Goal: Find specific page/section: Find specific page/section

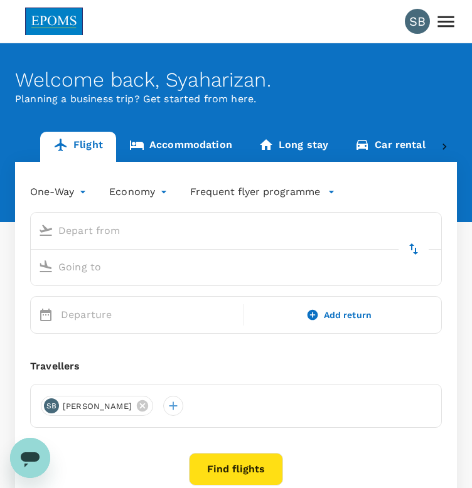
type input "Kuala Lumpur Intl ([GEOGRAPHIC_DATA])"
type input "Kuching Intl (KCH)"
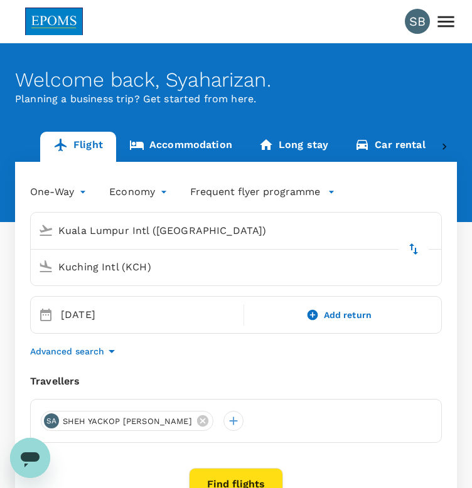
click at [440, 19] on icon at bounding box center [446, 22] width 22 height 22
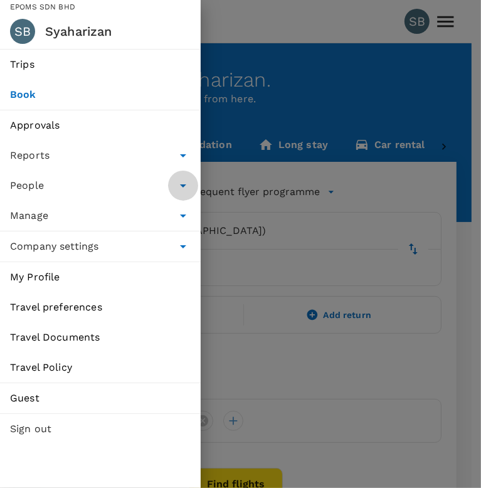
click at [188, 184] on icon "delete" at bounding box center [183, 185] width 15 height 15
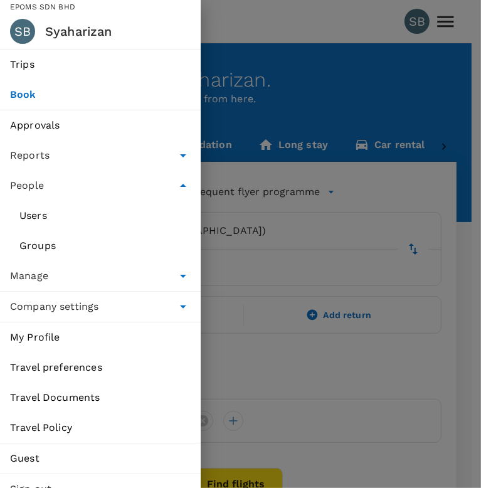
click at [38, 217] on span "Users" at bounding box center [100, 215] width 162 height 15
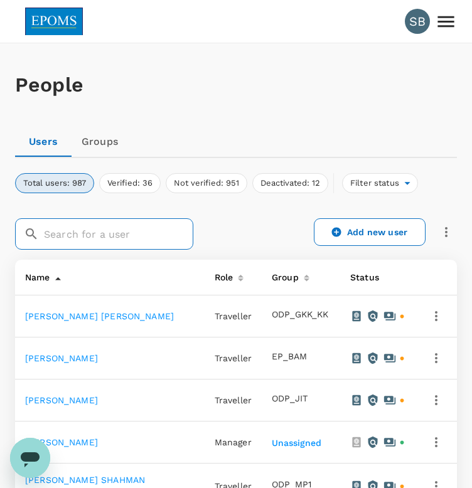
click at [58, 238] on input "text" at bounding box center [118, 233] width 149 height 31
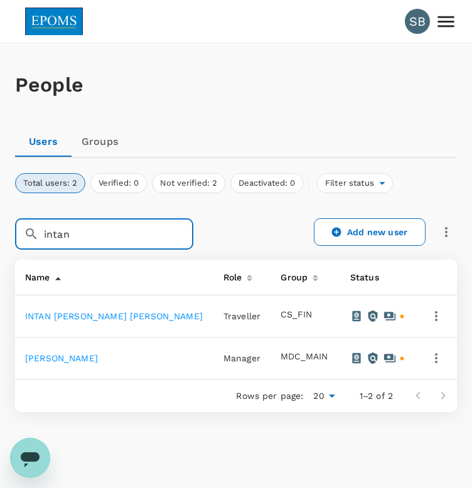
type input "intan"
click at [98, 355] on link "[PERSON_NAME]" at bounding box center [61, 358] width 73 height 10
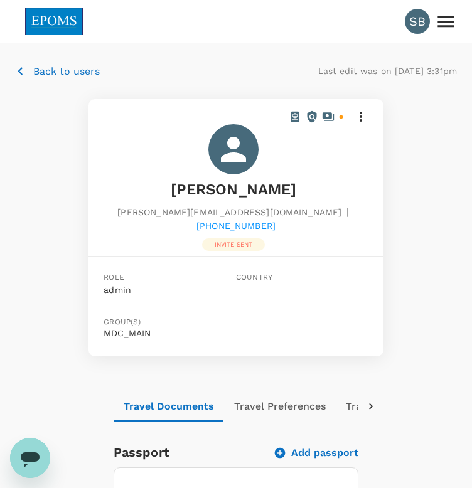
click at [69, 69] on p "Back to users" at bounding box center [66, 71] width 67 height 15
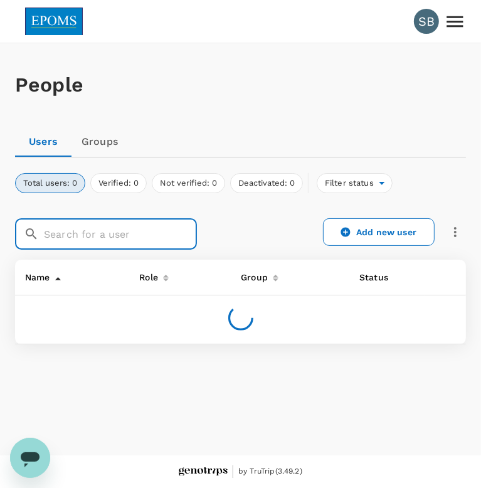
click at [99, 233] on input "text" at bounding box center [120, 233] width 153 height 31
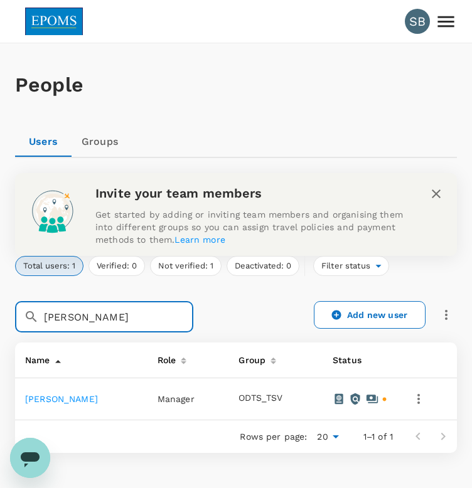
type input "[PERSON_NAME]"
click at [98, 400] on link "[PERSON_NAME]" at bounding box center [61, 399] width 73 height 10
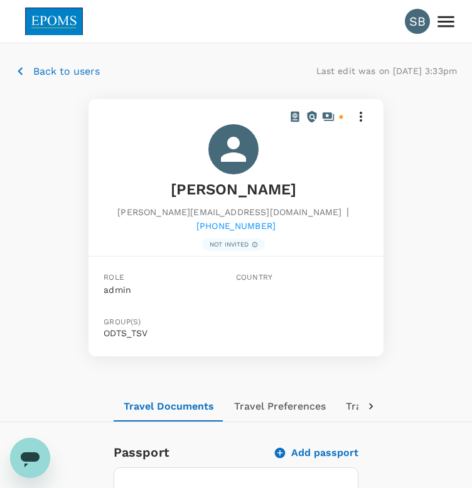
click at [56, 67] on p "Back to users" at bounding box center [66, 71] width 67 height 15
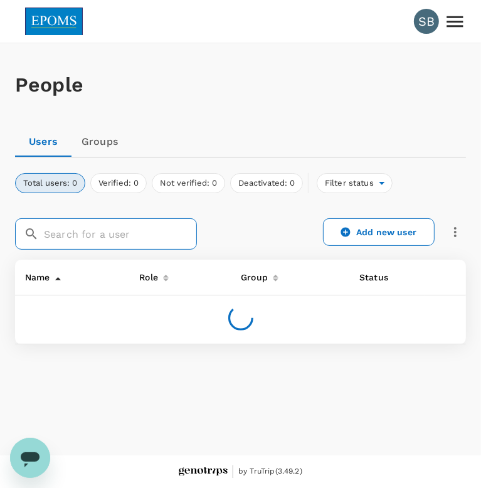
click at [102, 234] on input "text" at bounding box center [120, 233] width 153 height 31
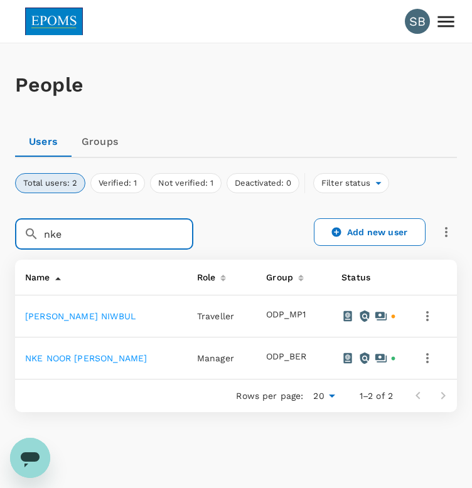
type input "nke"
click at [108, 356] on link "NKE NOOR [PERSON_NAME]" at bounding box center [86, 358] width 122 height 10
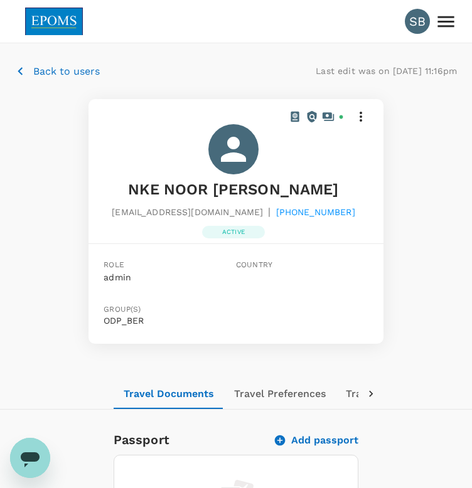
click at [39, 73] on p "Back to users" at bounding box center [66, 71] width 67 height 15
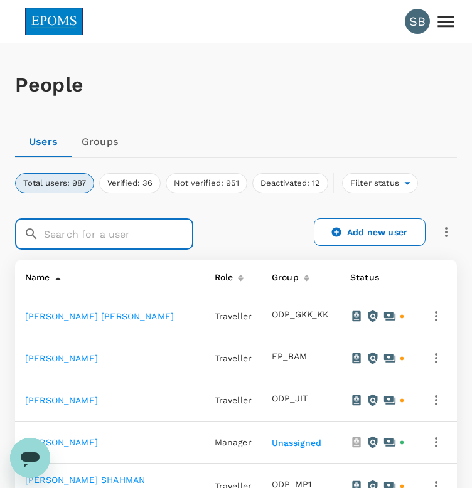
click at [75, 242] on input "text" at bounding box center [118, 233] width 149 height 31
type input "sofiean"
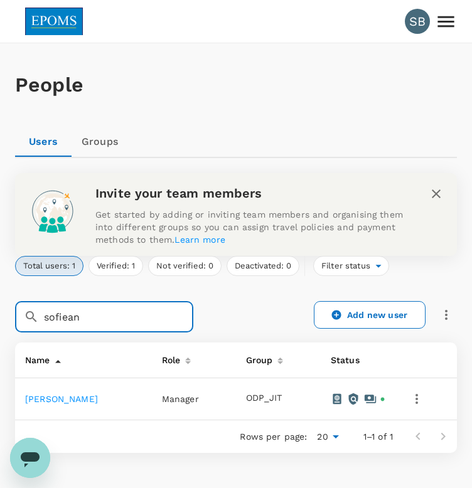
click at [98, 400] on link "[PERSON_NAME]" at bounding box center [61, 399] width 73 height 10
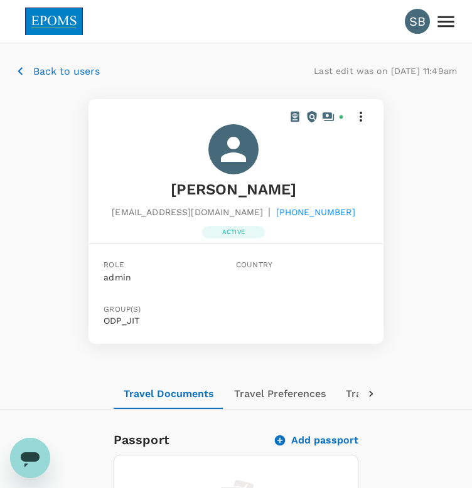
click at [57, 75] on p "Back to users" at bounding box center [66, 71] width 67 height 15
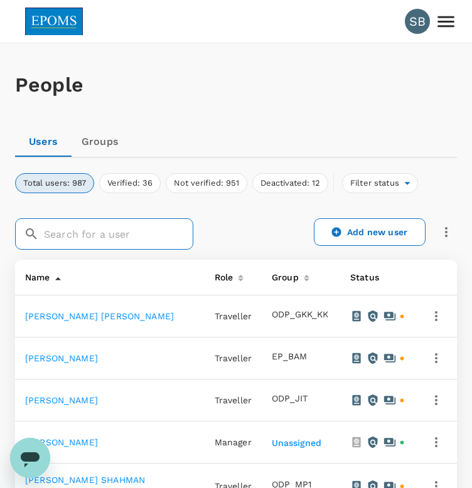
click at [90, 236] on input "text" at bounding box center [118, 233] width 149 height 31
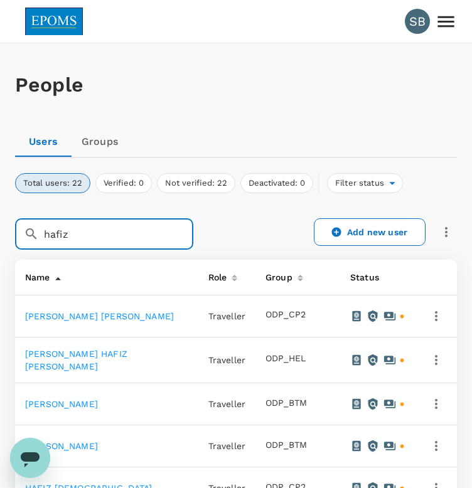
type input "hafiz"
